Goal: Navigation & Orientation: Go to known website

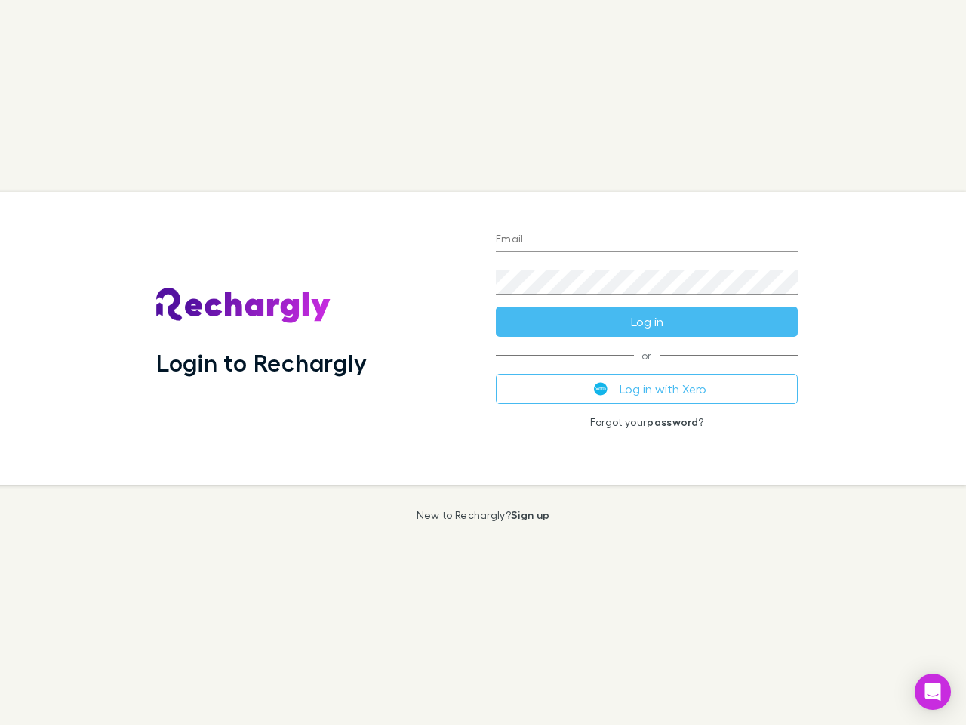
click at [483, 362] on div "Login to Rechargly" at bounding box center [314, 338] width 340 height 293
click at [647, 240] on input "Email" at bounding box center [647, 240] width 302 height 24
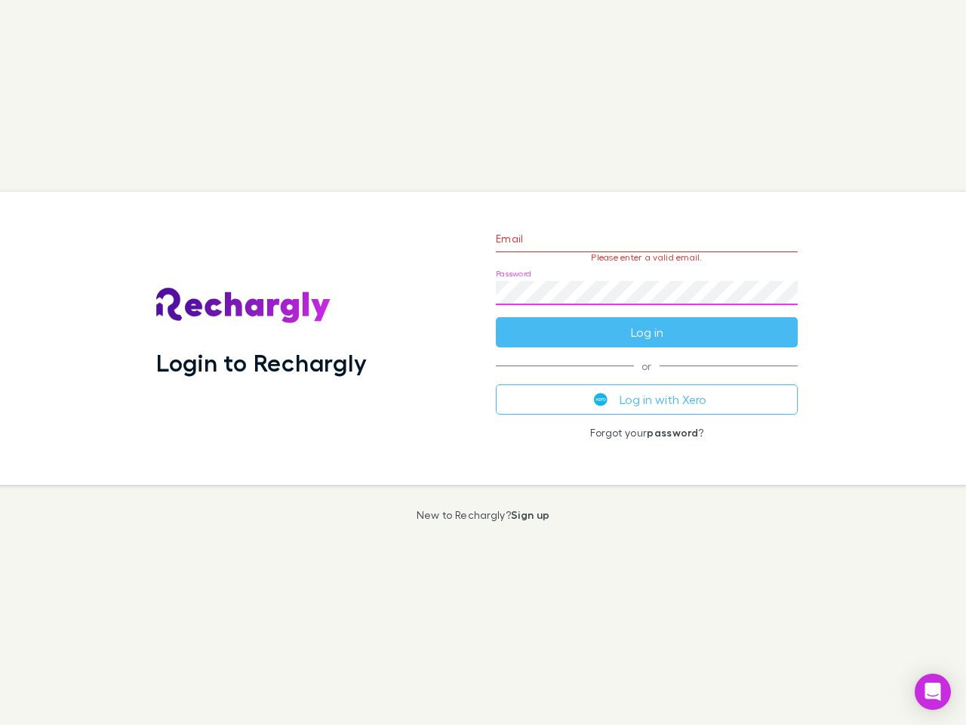
click at [647, 322] on form "Email Please enter a valid email. Password Log in" at bounding box center [647, 281] width 302 height 131
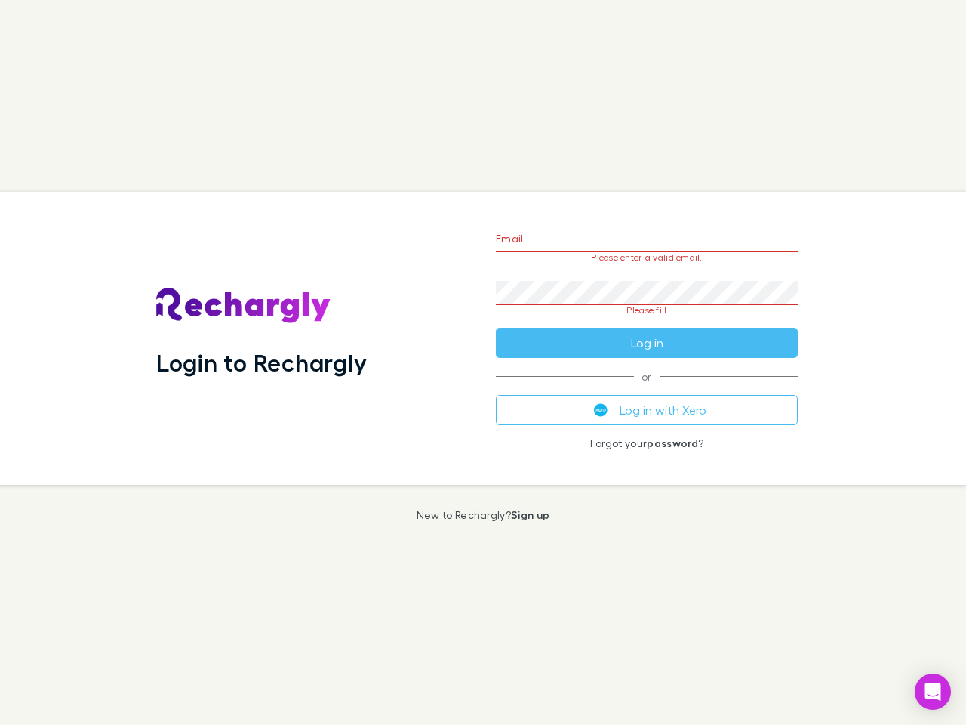
click at [647, 389] on div "Email Please enter a valid email. Password Please fill Log in or Log in with Xe…" at bounding box center [647, 338] width 326 height 293
